Goal: Task Accomplishment & Management: Manage account settings

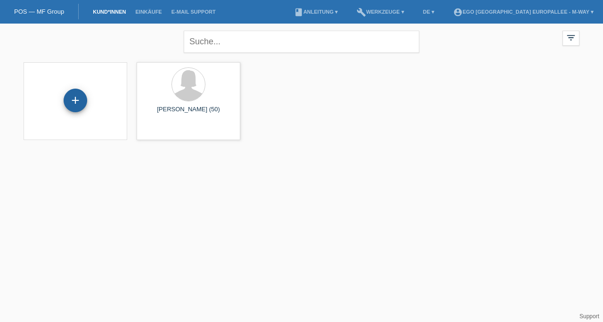
click at [77, 97] on div "+" at bounding box center [76, 101] width 24 height 24
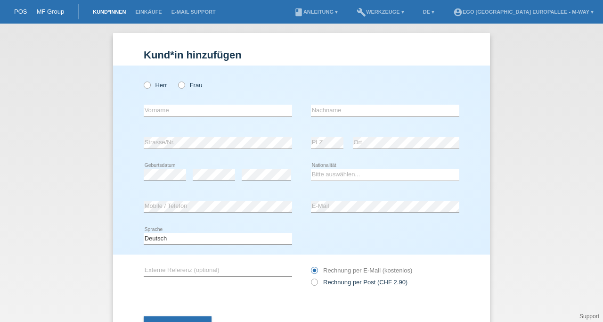
click at [100, 12] on link "Kund*innen" at bounding box center [109, 12] width 42 height 6
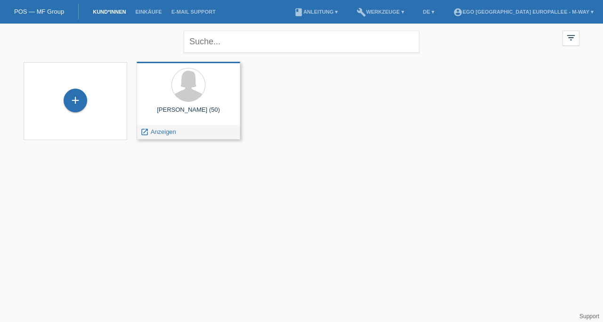
click at [202, 109] on div "Salomé Aussel (50)" at bounding box center [188, 113] width 89 height 15
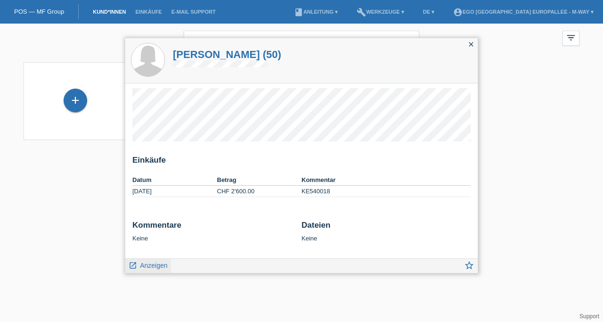
click at [141, 261] on span "Anzeigen" at bounding box center [153, 265] width 27 height 8
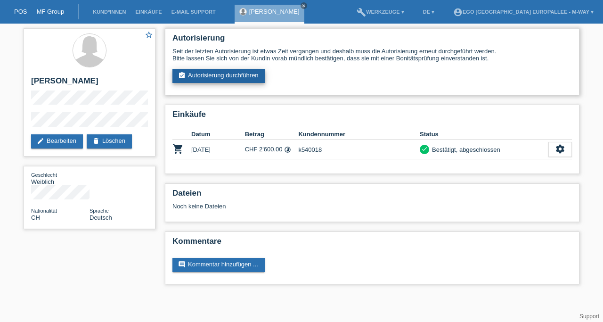
click at [227, 80] on link "assignment_turned_in Autorisierung durchführen" at bounding box center [218, 76] width 93 height 14
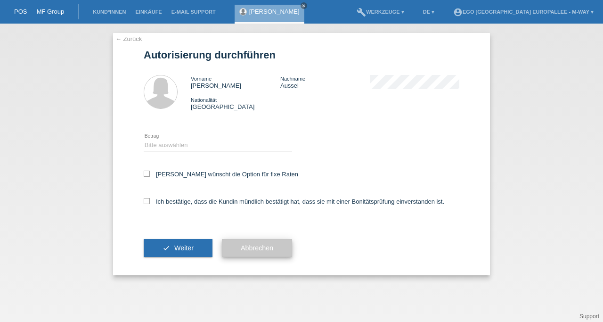
click at [280, 243] on button "Abbrechen" at bounding box center [257, 248] width 70 height 18
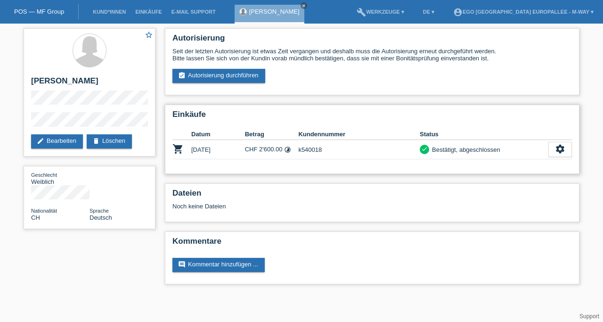
click at [380, 147] on td "k540018" at bounding box center [358, 149] width 121 height 19
click at [561, 152] on icon "settings" at bounding box center [560, 149] width 10 height 10
click at [559, 152] on icon "settings" at bounding box center [560, 149] width 10 height 10
click at [308, 153] on td "k540018" at bounding box center [358, 149] width 121 height 19
click at [0, 255] on div "star_border [PERSON_NAME] edit Bearbeiten delete Löschen Geschlecht Weiblich Na…" at bounding box center [301, 159] width 603 height 270
